Goal: Find specific page/section: Find specific page/section

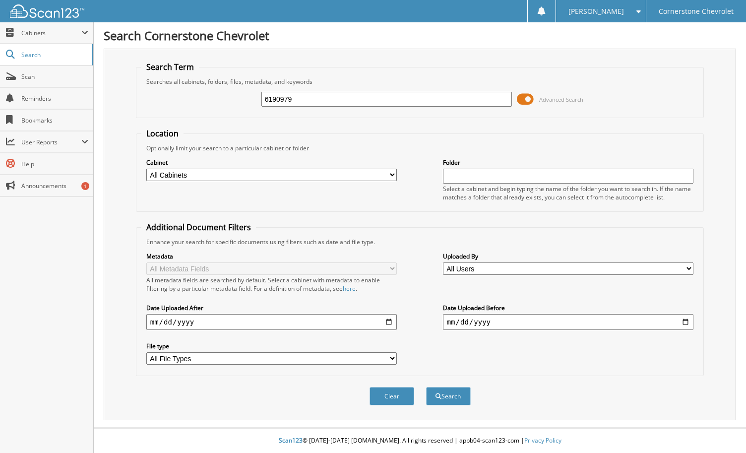
type input "6190979"
click at [426, 387] on button "Search" at bounding box center [448, 396] width 45 height 18
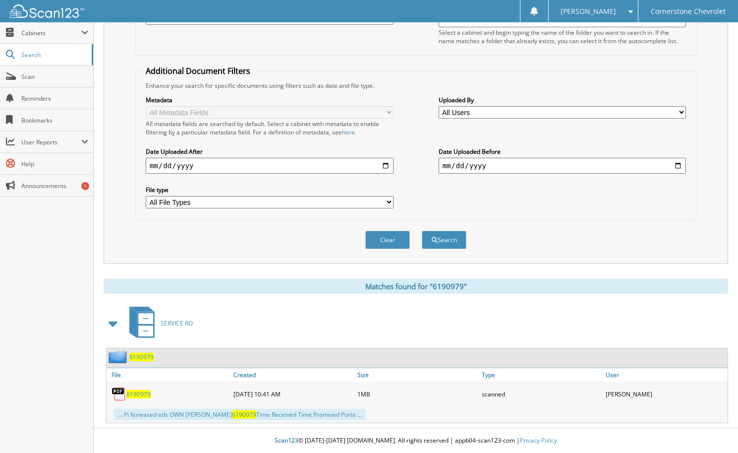
click at [134, 396] on span "6190979" at bounding box center [138, 394] width 24 height 8
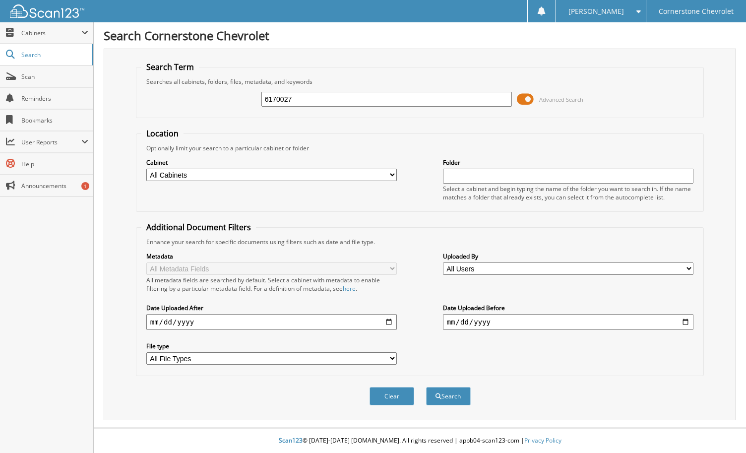
type input "6170027"
click at [426, 387] on button "Search" at bounding box center [448, 396] width 45 height 18
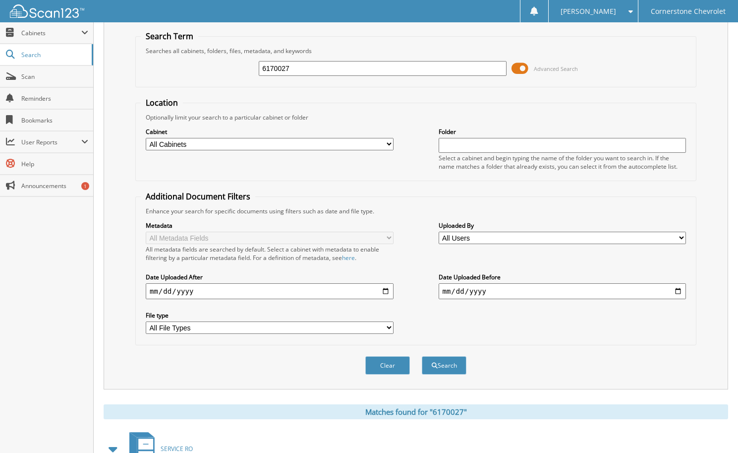
scroll to position [297, 0]
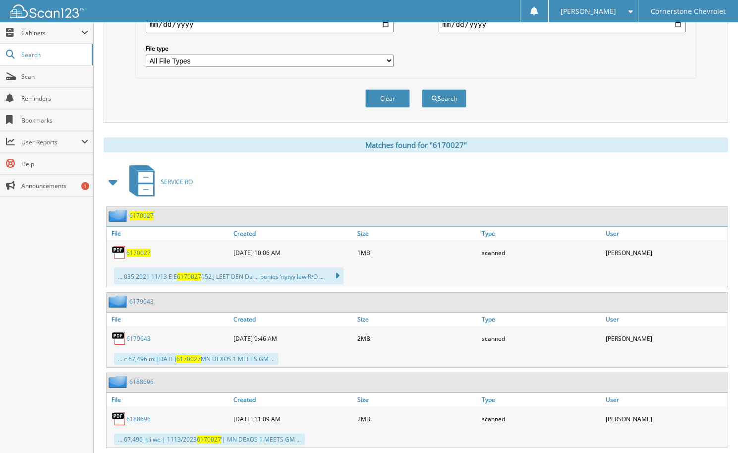
click at [137, 253] on span "6170027" at bounding box center [138, 252] width 24 height 8
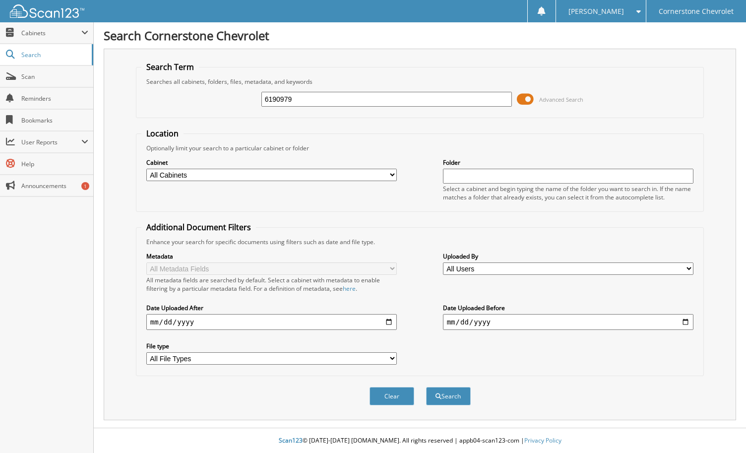
type input "6190979"
click at [426, 387] on button "Search" at bounding box center [448, 396] width 45 height 18
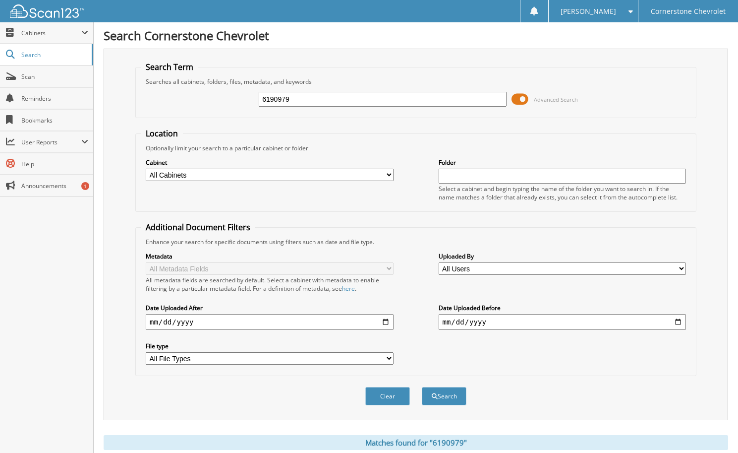
scroll to position [157, 0]
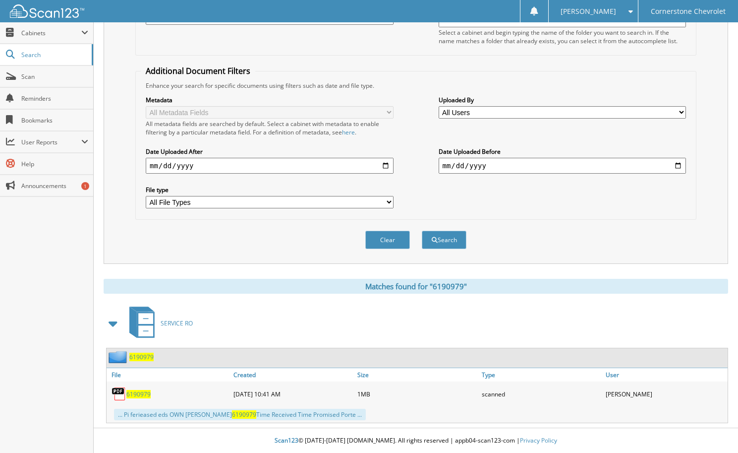
click at [134, 393] on span "6190979" at bounding box center [138, 394] width 24 height 8
